Goal: Task Accomplishment & Management: Use online tool/utility

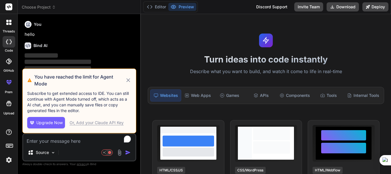
click at [129, 78] on icon at bounding box center [128, 80] width 7 height 7
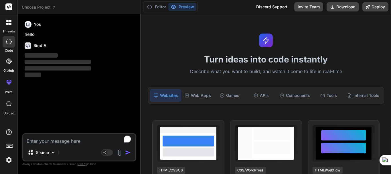
click at [7, 22] on icon at bounding box center [8, 22] width 5 height 5
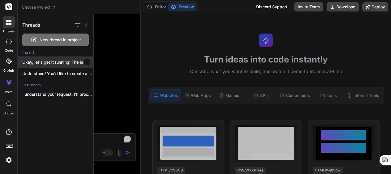
click at [43, 63] on p "Okay, let's get it running! The last..." at bounding box center [57, 62] width 71 height 6
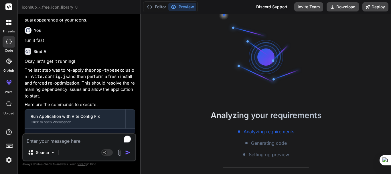
scroll to position [16, 0]
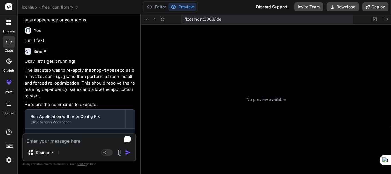
type textarea "x"
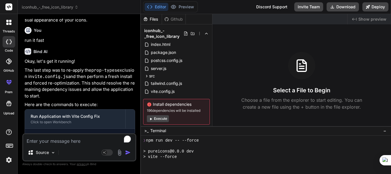
scroll to position [82, 0]
click at [57, 141] on textarea "To enrich screen reader interactions, please activate Accessibility in Grammarl…" at bounding box center [79, 139] width 112 height 10
type textarea "run"
type textarea "x"
type textarea "run i"
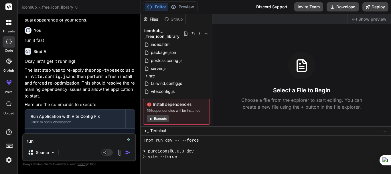
type textarea "x"
type textarea "run it"
type textarea "x"
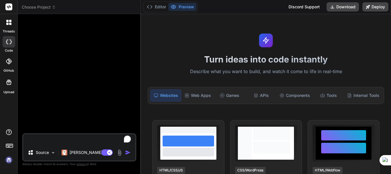
scroll to position [533, 0]
click at [126, 152] on img "button" at bounding box center [128, 152] width 6 height 6
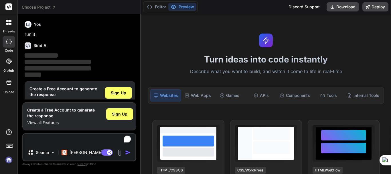
scroll to position [13, 0]
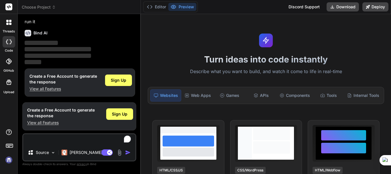
click at [6, 160] on img at bounding box center [9, 160] width 10 height 10
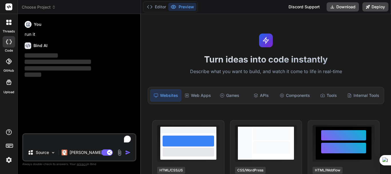
scroll to position [0, 0]
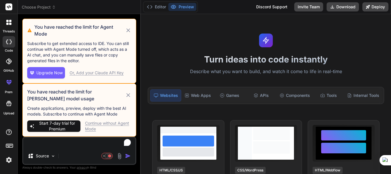
click at [129, 92] on icon at bounding box center [128, 95] width 7 height 7
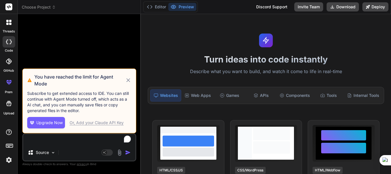
click at [129, 77] on icon at bounding box center [128, 80] width 7 height 7
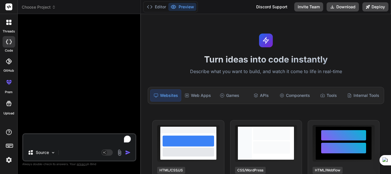
click at [8, 20] on icon at bounding box center [7, 21] width 2 height 2
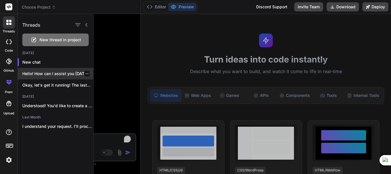
click at [37, 72] on p "Hello! How can I assist you [DATE]?" at bounding box center [57, 74] width 71 height 6
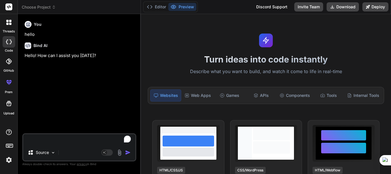
scroll to position [555, 0]
click at [7, 26] on div at bounding box center [9, 22] width 12 height 12
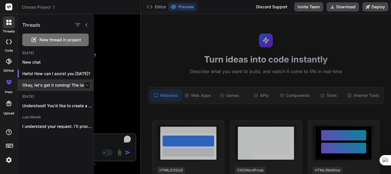
click at [42, 86] on p "Okay, let's get it running! The last..." at bounding box center [57, 85] width 71 height 6
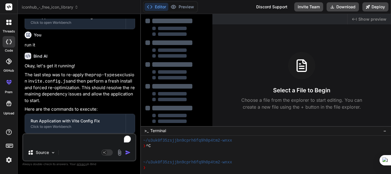
type textarea "x"
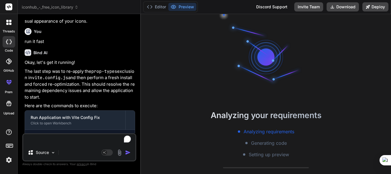
scroll to position [1269, 0]
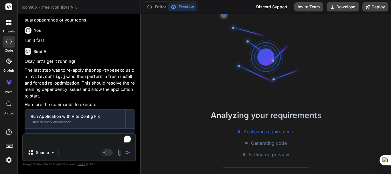
click at [44, 137] on textarea "To enrich screen reader interactions, please activate Accessibility in Grammarl…" at bounding box center [79, 139] width 112 height 10
type textarea "r"
type textarea "x"
type textarea "ru"
type textarea "x"
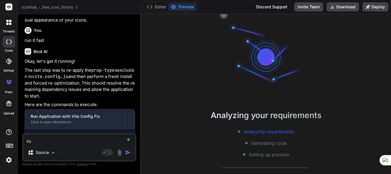
type textarea "run"
type textarea "x"
type textarea "run"
type textarea "x"
type textarea "run i"
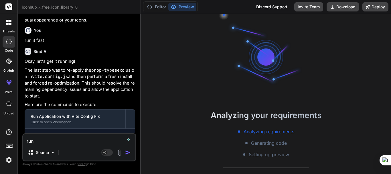
type textarea "x"
type textarea "run it"
type textarea "x"
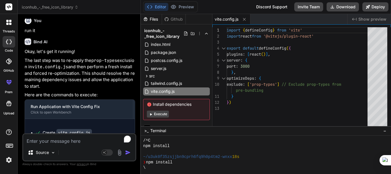
scroll to position [615, 0]
click at [83, 45] on div "Bind AI" at bounding box center [80, 41] width 110 height 7
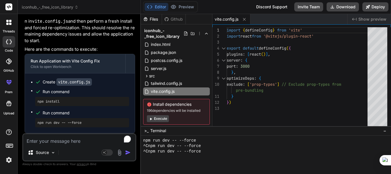
scroll to position [691, 0]
type textarea "x"
click at [55, 143] on textarea "To enrich screen reader interactions, please activate Accessibility in Grammarl…" at bounding box center [79, 139] width 112 height 10
type textarea "import { defineConfig } from 'vite' import react from '@vitejs/plugin-react' ex…"
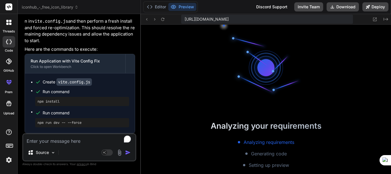
scroll to position [750, 0]
click at [219, 76] on div "https://u3uk0f35zsjjbn9cprh6fq9h0p4tm2-wnxx--3000--96435430.local-corp.webconta…" at bounding box center [266, 94] width 250 height 160
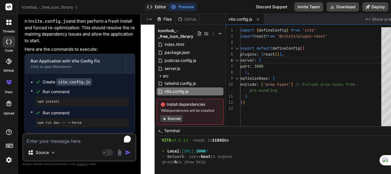
click at [160, 7] on button "Editor" at bounding box center [157, 7] width 24 height 8
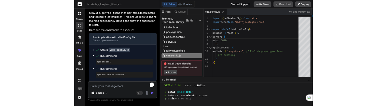
scroll to position [0, 0]
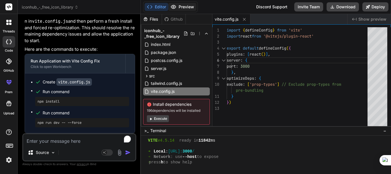
click at [189, 5] on button "Preview" at bounding box center [182, 7] width 28 height 8
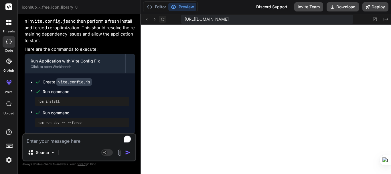
click at [164, 17] on icon at bounding box center [162, 19] width 5 height 5
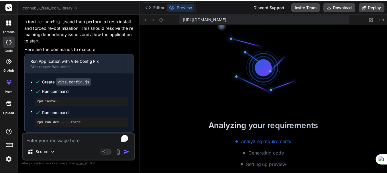
scroll to position [1724, 0]
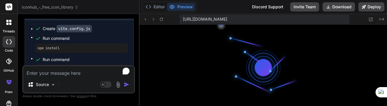
type textarea "x"
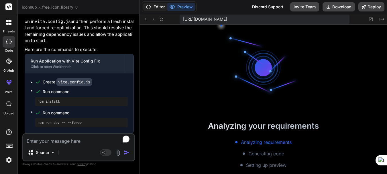
click at [155, 3] on button "Editor" at bounding box center [155, 7] width 24 height 8
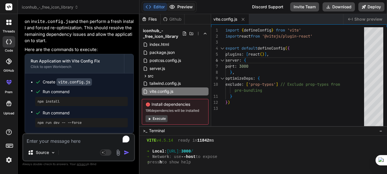
click at [181, 8] on button "Preview" at bounding box center [181, 7] width 28 height 8
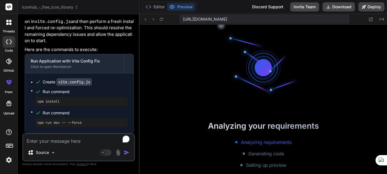
click at [58, 142] on textarea "To enrich screen reader interactions, please activate Accessibility in Grammarl…" at bounding box center [78, 139] width 111 height 10
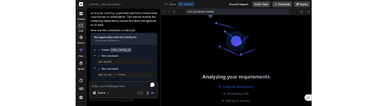
scroll to position [1711, 0]
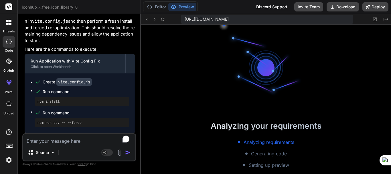
type textarea "i"
type textarea "x"
type textarea "it"
type textarea "x"
type textarea "it"
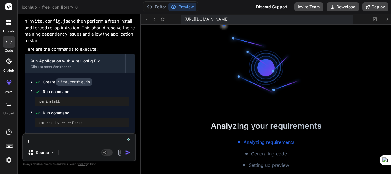
type textarea "x"
type textarea "it i"
type textarea "x"
type textarea "it is"
type textarea "x"
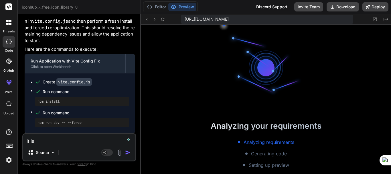
type textarea "it is"
type textarea "x"
type textarea "it is not runni"
type textarea "x"
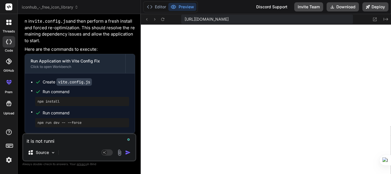
type textarea "it is not runnin"
type textarea "x"
type textarea "it is not running"
click at [58, 142] on textarea "it is not running" at bounding box center [79, 139] width 112 height 10
type textarea "x"
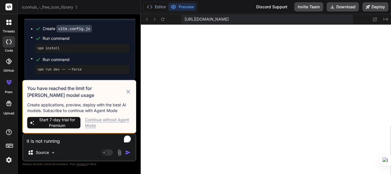
type textarea "it is not running"
click at [91, 120] on div "Continue without Agent Mode" at bounding box center [108, 122] width 46 height 11
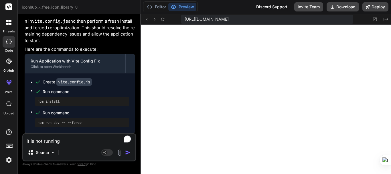
type textarea "x"
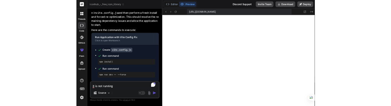
scroll to position [1724, 0]
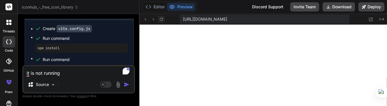
click at [160, 20] on icon at bounding box center [161, 18] width 3 height 3
click at [74, 72] on textarea "it is not running" at bounding box center [78, 71] width 111 height 10
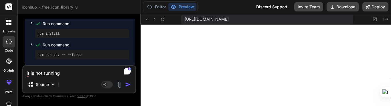
scroll to position [1711, 0]
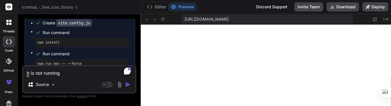
type textarea "it is not running"
type textarea "x"
paste textarea "Failed to load module script: Expected a JavaScript-or-Wasm module script but t…"
type textarea "it is not running Failed to load module script: Expected a JavaScript-or-Wasm m…"
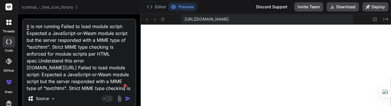
scroll to position [28, 0]
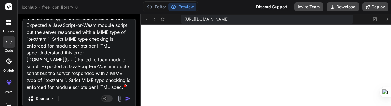
type textarea "x"
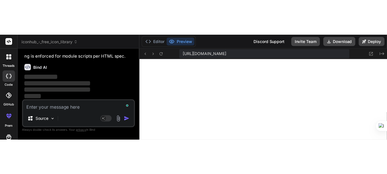
scroll to position [1902, 0]
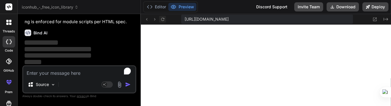
click at [164, 20] on icon at bounding box center [162, 19] width 5 height 5
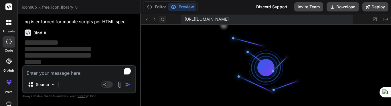
click at [164, 20] on icon at bounding box center [162, 19] width 5 height 5
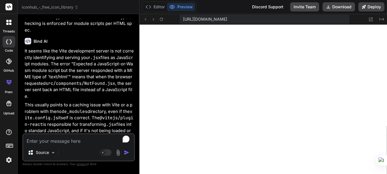
scroll to position [1915, 0]
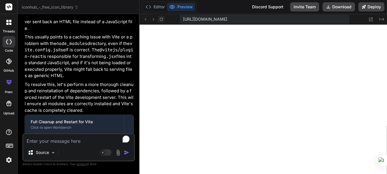
click at [96, 31] on p "It seems like the Vite development server is not correctly identifying and serv…" at bounding box center [79, 6] width 109 height 52
click at [72, 31] on p "It seems like the Vite development server is not correctly identifying and serv…" at bounding box center [79, 6] width 109 height 52
click at [162, 18] on icon at bounding box center [161, 18] width 3 height 3
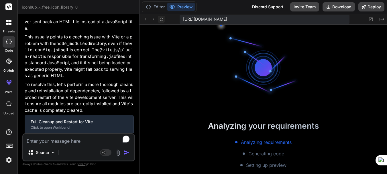
scroll to position [1961, 0]
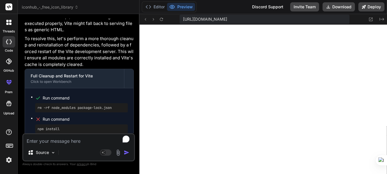
click at [78, 68] on p "To resolve this, let's perform a more thorough cleanup and reinstallation of de…" at bounding box center [79, 51] width 109 height 32
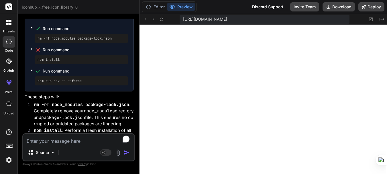
scroll to position [2064, 0]
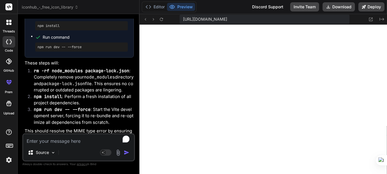
click at [75, 30] on div "npm install" at bounding box center [81, 25] width 92 height 9
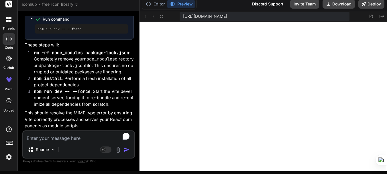
scroll to position [2139, 0]
click at [158, 3] on button "Editor" at bounding box center [155, 4] width 24 height 8
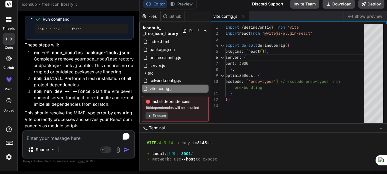
click at [162, 119] on div "Install dependencies 196 dependencies will be installed Execute" at bounding box center [175, 109] width 67 height 26
click at [160, 115] on button "Execute" at bounding box center [156, 115] width 22 height 7
type textarea "x"
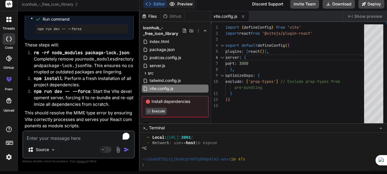
click at [182, 4] on button "Preview" at bounding box center [181, 4] width 28 height 8
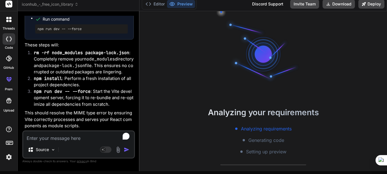
click at [75, 94] on code "npm run dev -- --force" at bounding box center [62, 91] width 57 height 6
click at [47, 137] on textarea "To enrich screen reader interactions, please activate Accessibility in Grammarl…" at bounding box center [78, 136] width 111 height 10
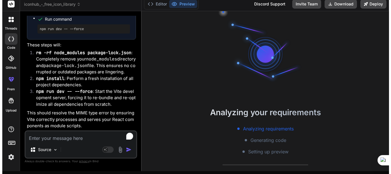
scroll to position [2119, 0]
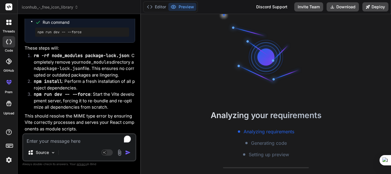
type textarea "r"
type textarea "x"
type textarea "ru"
type textarea "x"
type textarea "run"
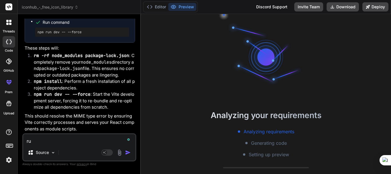
type textarea "x"
type textarea "run"
type textarea "x"
type textarea "run i"
type textarea "x"
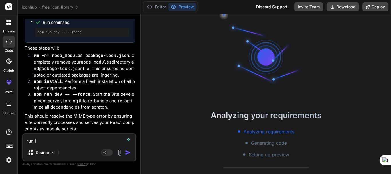
type textarea "run it"
type textarea "x"
type textarea "run it"
type textarea "x"
type textarea "run it n"
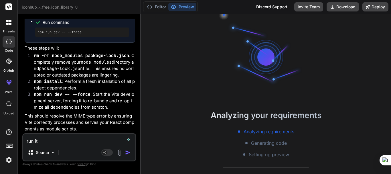
type textarea "x"
type textarea "run it no"
type textarea "x"
type textarea "run it now"
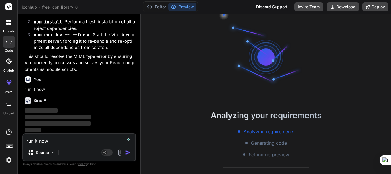
type textarea "x"
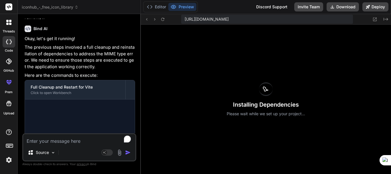
scroll to position [1017, 0]
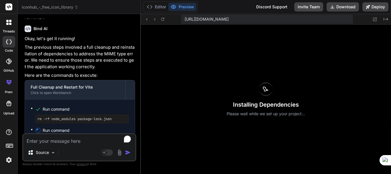
click at [94, 70] on p "The previous steps involved a full cleanup and reinstallation of dependencies t…" at bounding box center [80, 57] width 110 height 26
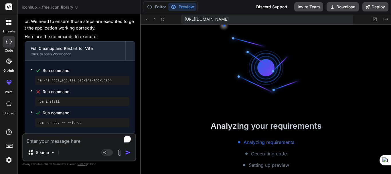
scroll to position [1022, 0]
click at [159, 6] on button "Editor" at bounding box center [157, 7] width 24 height 8
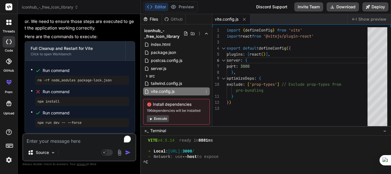
click at [158, 119] on button "Execute" at bounding box center [158, 118] width 22 height 7
click at [176, 6] on icon at bounding box center [173, 6] width 5 height 3
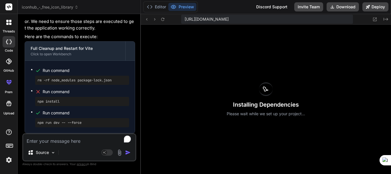
type textarea "x"
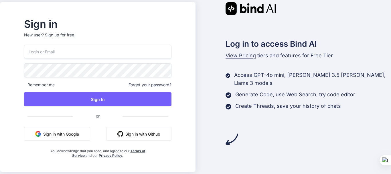
click at [69, 52] on input "email" at bounding box center [97, 52] width 147 height 14
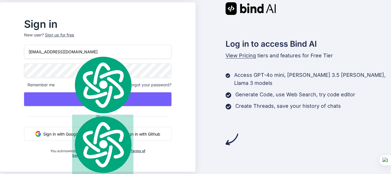
type input "[EMAIL_ADDRESS][DOMAIN_NAME]"
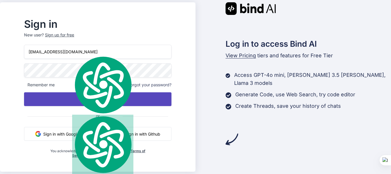
click at [89, 100] on button "Sign In" at bounding box center [97, 99] width 147 height 14
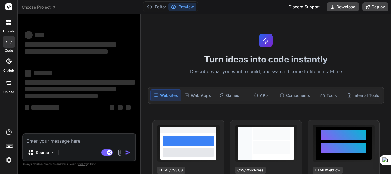
click at [9, 23] on icon at bounding box center [10, 24] width 2 height 2
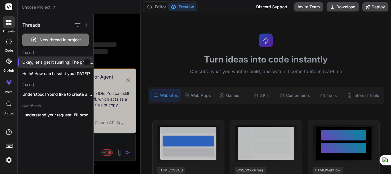
click at [39, 64] on p "Okay, let's get it running! The previous..." at bounding box center [57, 62] width 71 height 6
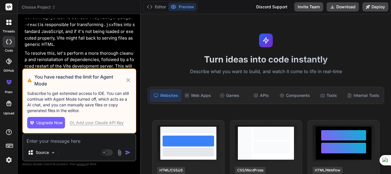
scroll to position [648, 0]
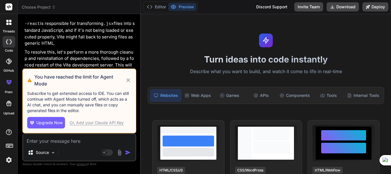
click at [130, 77] on icon at bounding box center [128, 80] width 7 height 7
type textarea "x"
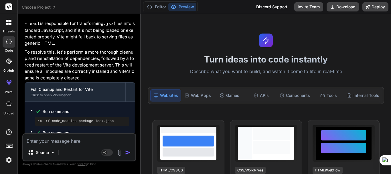
click at [51, 145] on div "Source Agent Mode. When this toggle is activated, AI automatically makes decisi…" at bounding box center [79, 147] width 114 height 28
click at [44, 139] on textarea at bounding box center [79, 139] width 112 height 10
type textarea "r"
type textarea "x"
type textarea "ru"
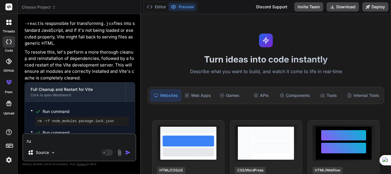
type textarea "x"
type textarea "run"
type textarea "x"
type textarea "run"
type textarea "x"
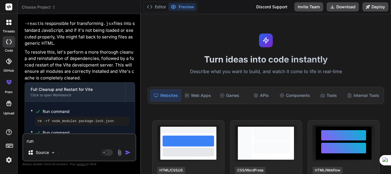
type textarea "run i"
type textarea "x"
type textarea "run it"
type textarea "x"
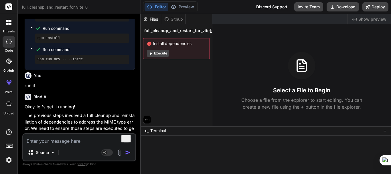
click at [150, 19] on div "Files" at bounding box center [151, 19] width 21 height 6
click at [68, 75] on div "You run it" at bounding box center [80, 79] width 110 height 19
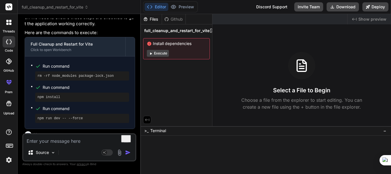
scroll to position [958, 0]
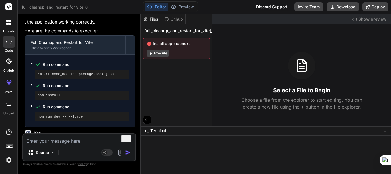
click at [154, 7] on button "Editor" at bounding box center [157, 7] width 24 height 8
click at [10, 21] on icon at bounding box center [10, 21] width 2 height 2
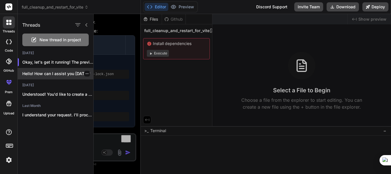
click at [35, 69] on div "Hello! How can I assist you [DATE]?" at bounding box center [56, 73] width 76 height 11
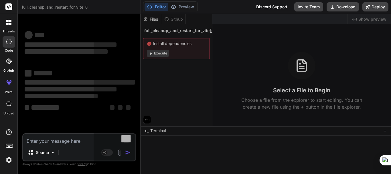
scroll to position [0, 0]
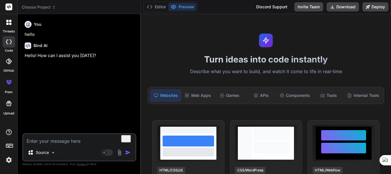
click at [7, 23] on icon at bounding box center [7, 24] width 2 height 2
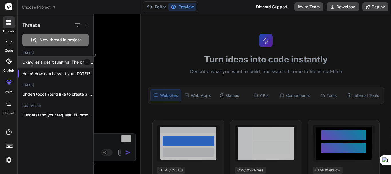
click at [45, 63] on p "Okay, let's get it running! The previou..." at bounding box center [57, 62] width 71 height 6
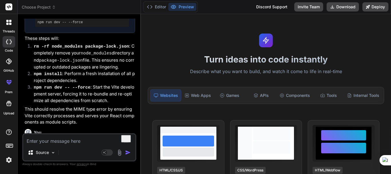
scroll to position [625, 0]
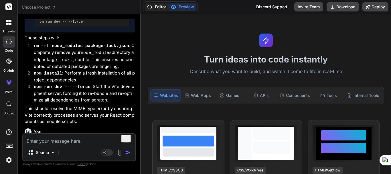
click at [160, 5] on button "Editor" at bounding box center [157, 7] width 24 height 8
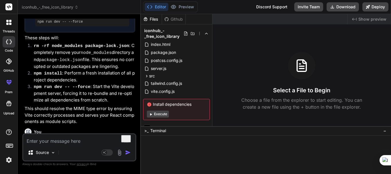
click at [67, 102] on li "npm run dev -- --force : Start the Vite development server, forcing it to re-bu…" at bounding box center [82, 93] width 106 height 20
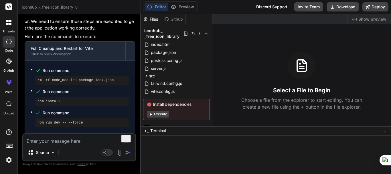
scroll to position [962, 0]
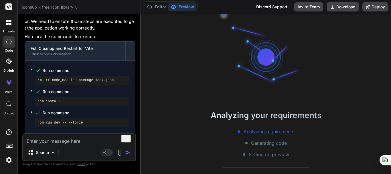
click at [184, 8] on button "Preview" at bounding box center [182, 7] width 28 height 8
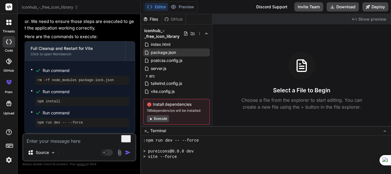
scroll to position [82, 0]
click at [185, 11] on div "Editor Preview Disabled until preview for your project is generated" at bounding box center [170, 6] width 55 height 11
click at [340, 5] on button "Download" at bounding box center [343, 6] width 32 height 9
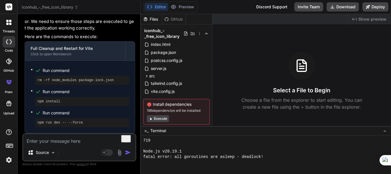
scroll to position [158, 0]
click at [159, 116] on button "Execute" at bounding box center [158, 118] width 22 height 7
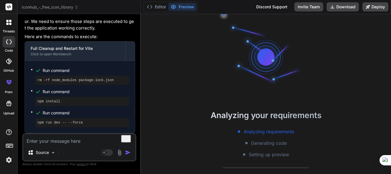
type textarea "x"
click at [56, 141] on textarea "To enrich screen reader interactions, please activate Accessibility in Grammarl…" at bounding box center [79, 139] width 112 height 10
type textarea "r"
type textarea "x"
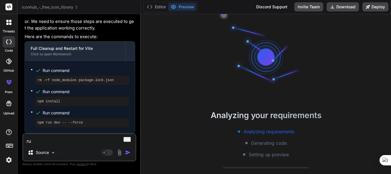
type textarea "run"
type textarea "x"
type textarea "run"
type textarea "x"
type textarea "run i"
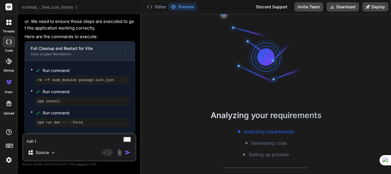
type textarea "x"
type textarea "run it"
type textarea "x"
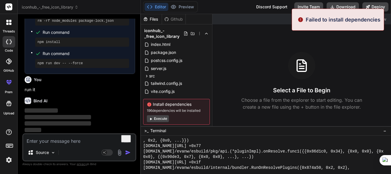
scroll to position [462, 0]
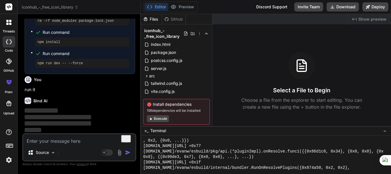
click at [156, 118] on button "Execute" at bounding box center [158, 118] width 22 height 7
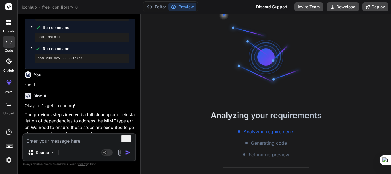
scroll to position [479, 0]
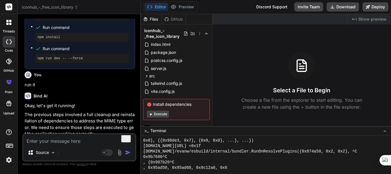
type textarea "x"
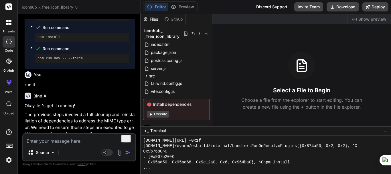
scroll to position [484, 0]
click at [82, 88] on p "run it" at bounding box center [80, 85] width 110 height 7
click at [76, 121] on p "The previous steps involved a full cleanup and reinstallation of dependencies t…" at bounding box center [80, 124] width 110 height 26
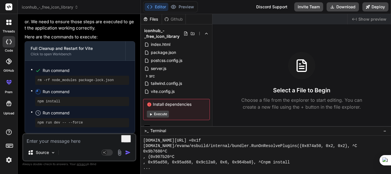
scroll to position [1132, 0]
click at [187, 1] on div "Editor Preview Disabled until preview for your project is generated" at bounding box center [170, 6] width 55 height 11
